Goal: Task Accomplishment & Management: Manage account settings

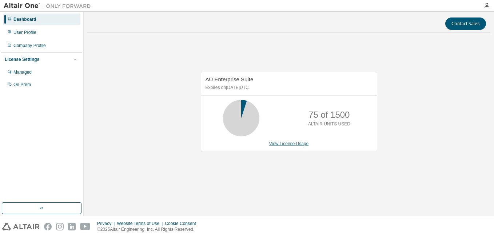
click at [285, 143] on link "View License Usage" at bounding box center [289, 143] width 40 height 5
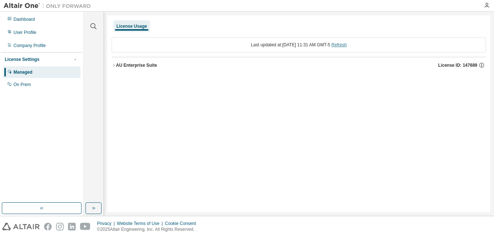
click at [347, 46] on link "Refresh" at bounding box center [339, 44] width 15 height 5
click at [119, 66] on div "AU Enterprise Suite" at bounding box center [136, 65] width 41 height 6
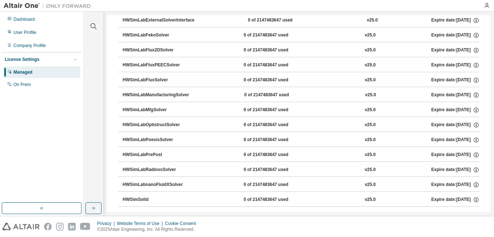
scroll to position [4295, 0]
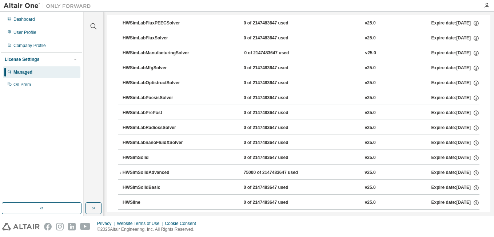
click at [317, 174] on div "HWSimSolidAdvanced 75000 of 2147483647 used v25.0 Expire date: [DATE]" at bounding box center [301, 172] width 357 height 7
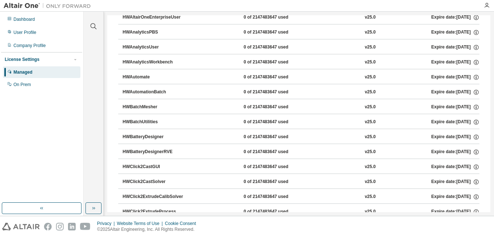
scroll to position [0, 0]
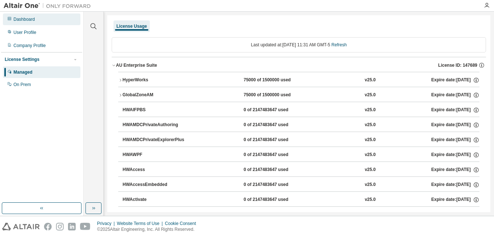
click at [35, 23] on div "Dashboard" at bounding box center [42, 19] width 78 height 12
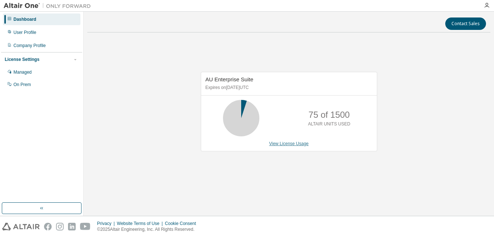
click at [279, 144] on link "View License Usage" at bounding box center [289, 143] width 40 height 5
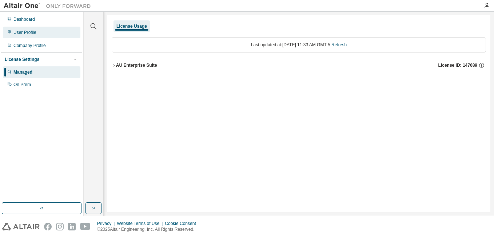
click at [25, 31] on div "User Profile" at bounding box center [24, 32] width 23 height 6
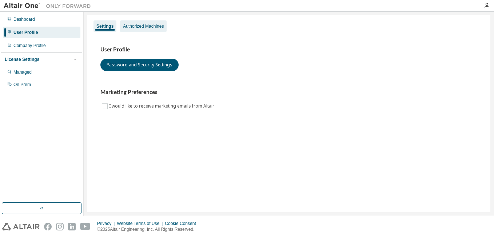
click at [137, 28] on div "Authorized Machines" at bounding box center [143, 26] width 41 height 6
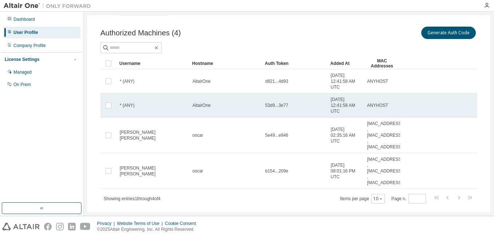
scroll to position [31, 0]
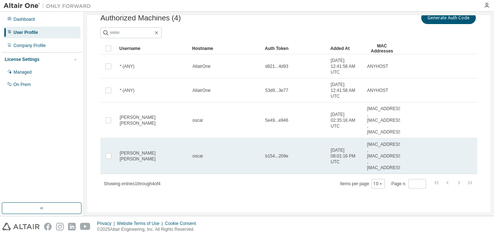
click at [349, 161] on span "[DATE] 08:01:16 PM UTC" at bounding box center [346, 155] width 30 height 17
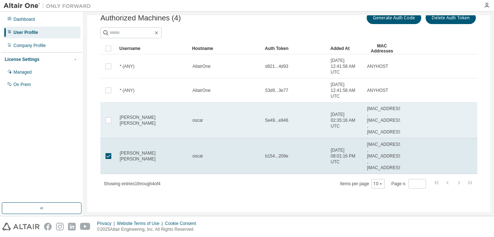
click at [124, 121] on span "[PERSON_NAME] [PERSON_NAME]" at bounding box center [153, 120] width 66 height 12
click at [126, 121] on span "[PERSON_NAME] [PERSON_NAME]" at bounding box center [153, 120] width 66 height 12
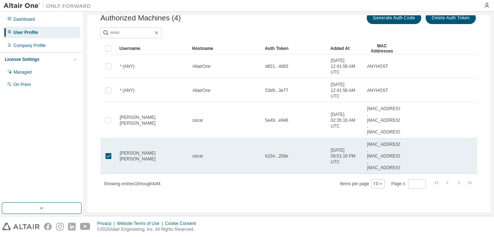
click at [123, 153] on span "[PERSON_NAME] [PERSON_NAME]" at bounding box center [153, 156] width 66 height 12
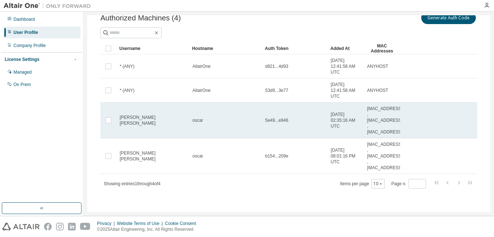
click at [351, 123] on span "[DATE] 02:35:16 AM UTC" at bounding box center [346, 119] width 30 height 17
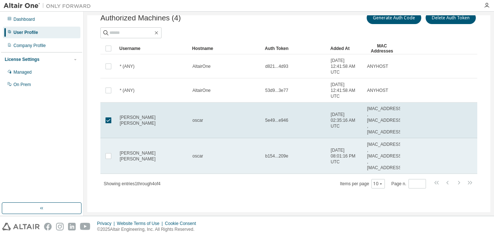
click at [296, 153] on td "b154...209e" at bounding box center [295, 156] width 66 height 36
click at [283, 158] on span "b154...209e" at bounding box center [276, 156] width 23 height 6
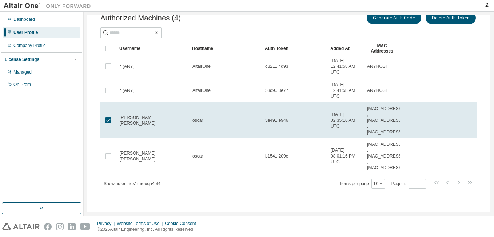
click at [283, 158] on span "b154...209e" at bounding box center [276, 156] width 23 height 6
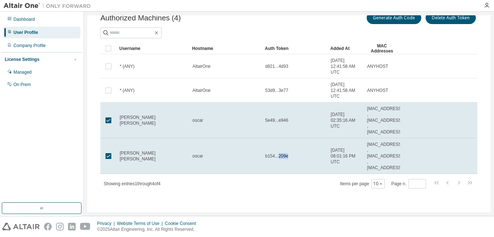
click at [283, 158] on span "b154...209e" at bounding box center [276, 156] width 23 height 6
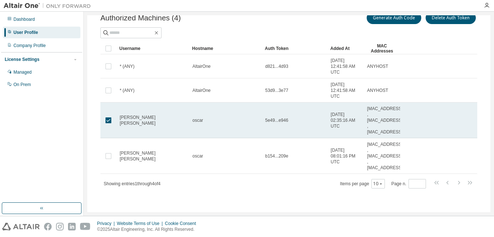
click at [119, 122] on td "[PERSON_NAME] [PERSON_NAME]" at bounding box center [152, 120] width 73 height 36
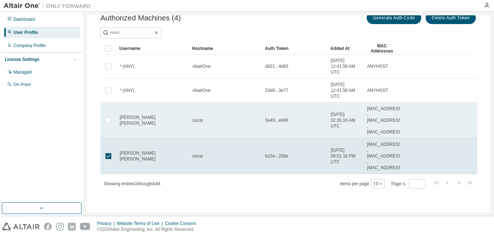
click at [122, 119] on span "[PERSON_NAME] [PERSON_NAME]" at bounding box center [153, 120] width 66 height 12
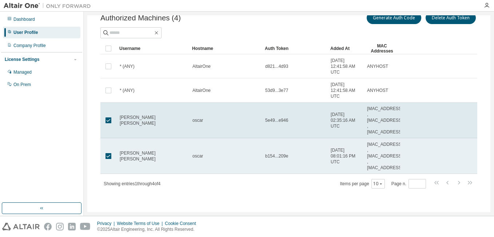
click at [123, 156] on span "[PERSON_NAME] [PERSON_NAME]" at bounding box center [153, 156] width 66 height 12
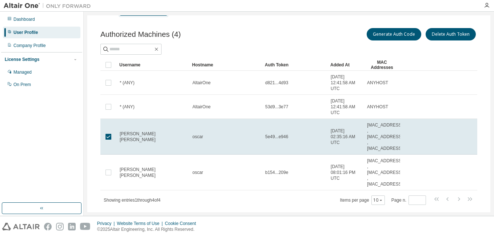
scroll to position [0, 0]
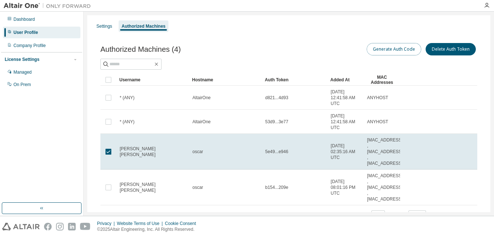
click at [389, 49] on button "Generate Auth Code" at bounding box center [394, 49] width 55 height 12
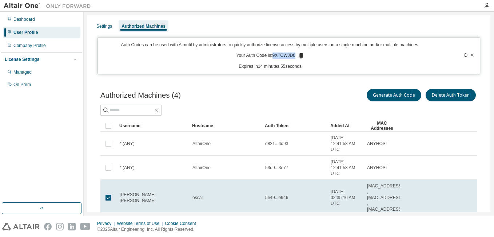
drag, startPoint x: 293, startPoint y: 55, endPoint x: 272, endPoint y: 58, distance: 21.7
click at [272, 58] on p "Your Auth Code is: 9XTCWJD0" at bounding box center [271, 55] width 68 height 7
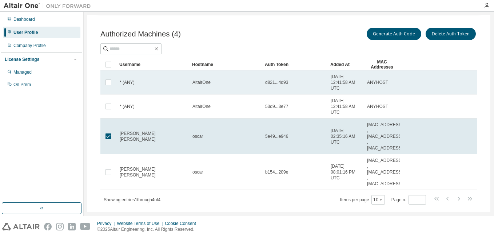
scroll to position [73, 0]
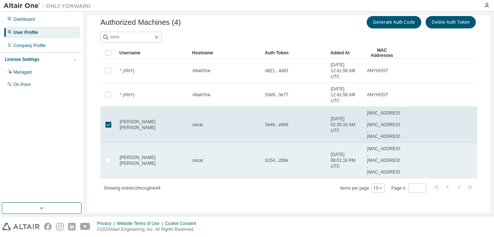
click at [290, 156] on td "b154...209e" at bounding box center [295, 160] width 66 height 36
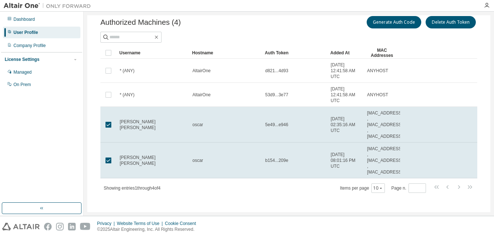
click at [290, 156] on td "b154...209e" at bounding box center [295, 160] width 66 height 36
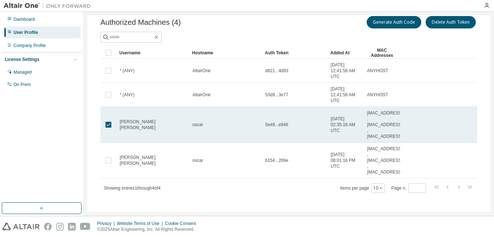
click at [200, 124] on span "oscar" at bounding box center [198, 125] width 11 height 6
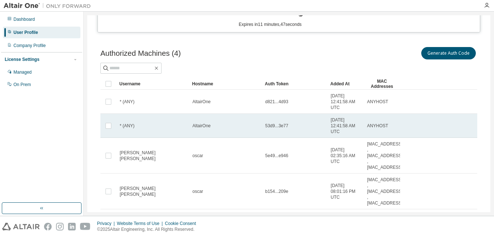
scroll to position [0, 0]
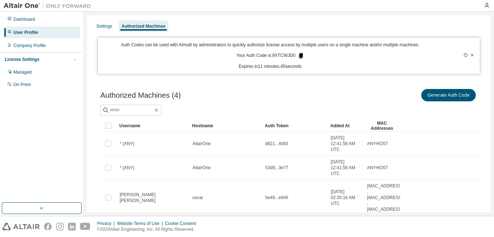
click at [299, 56] on icon at bounding box center [301, 55] width 4 height 5
click at [320, 67] on p "Expires in 6 minutes, 12 seconds" at bounding box center [270, 66] width 336 height 6
click at [299, 57] on icon at bounding box center [301, 55] width 4 height 5
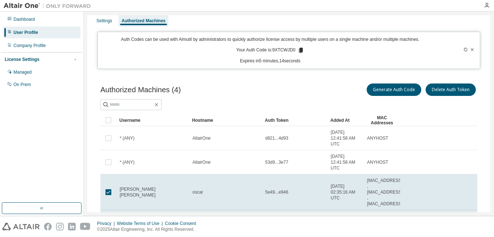
scroll to position [4, 0]
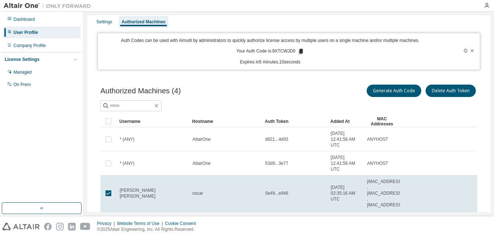
click at [41, 35] on div "User Profile" at bounding box center [42, 33] width 78 height 12
click at [99, 25] on div "Settings" at bounding box center [104, 22] width 21 height 12
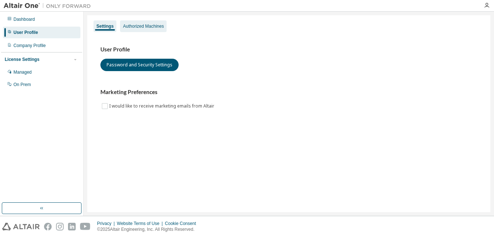
click at [139, 26] on div "Authorized Machines" at bounding box center [143, 26] width 41 height 6
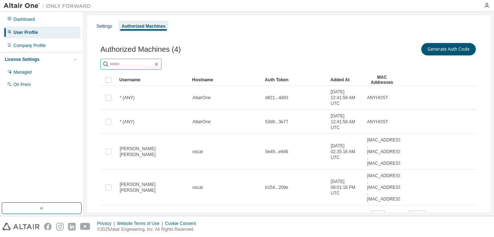
click at [159, 66] on icon "button" at bounding box center [157, 64] width 6 height 6
click at [29, 75] on div "Managed" at bounding box center [22, 72] width 18 height 6
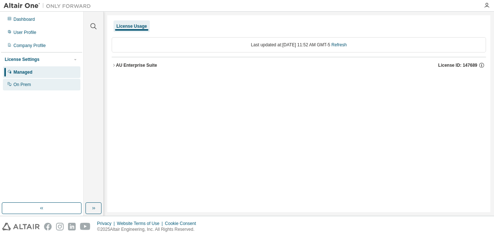
click at [24, 81] on div "On Prem" at bounding box center [42, 85] width 78 height 12
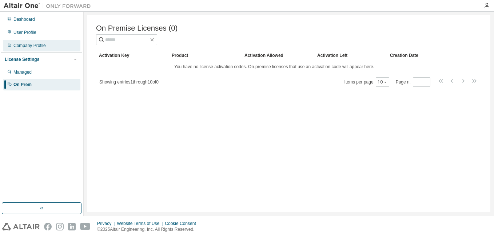
click at [43, 44] on div "Company Profile" at bounding box center [29, 46] width 32 height 6
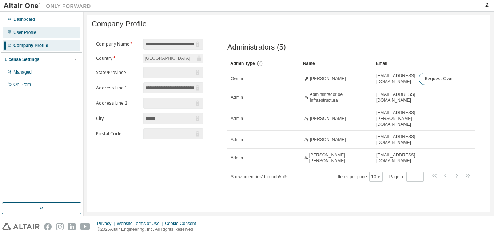
click at [32, 35] on div "User Profile" at bounding box center [24, 32] width 23 height 6
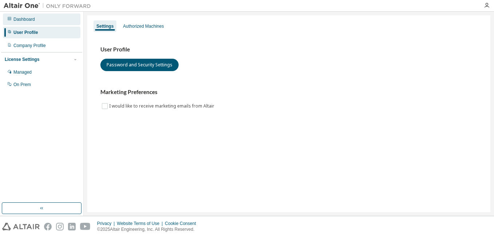
click at [34, 22] on div "Dashboard" at bounding box center [23, 19] width 21 height 6
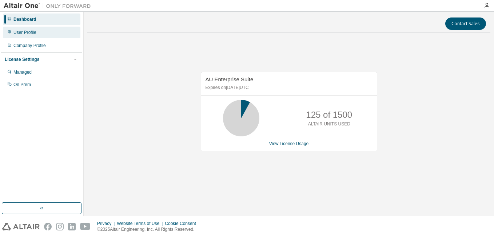
click at [34, 29] on div "User Profile" at bounding box center [42, 33] width 78 height 12
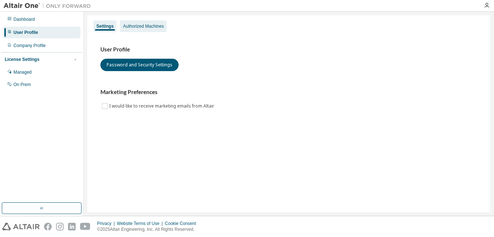
click at [127, 25] on div "Authorized Machines" at bounding box center [143, 26] width 41 height 6
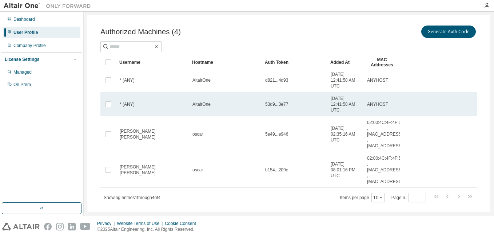
scroll to position [31, 0]
